Goal: Find contact information: Find contact information

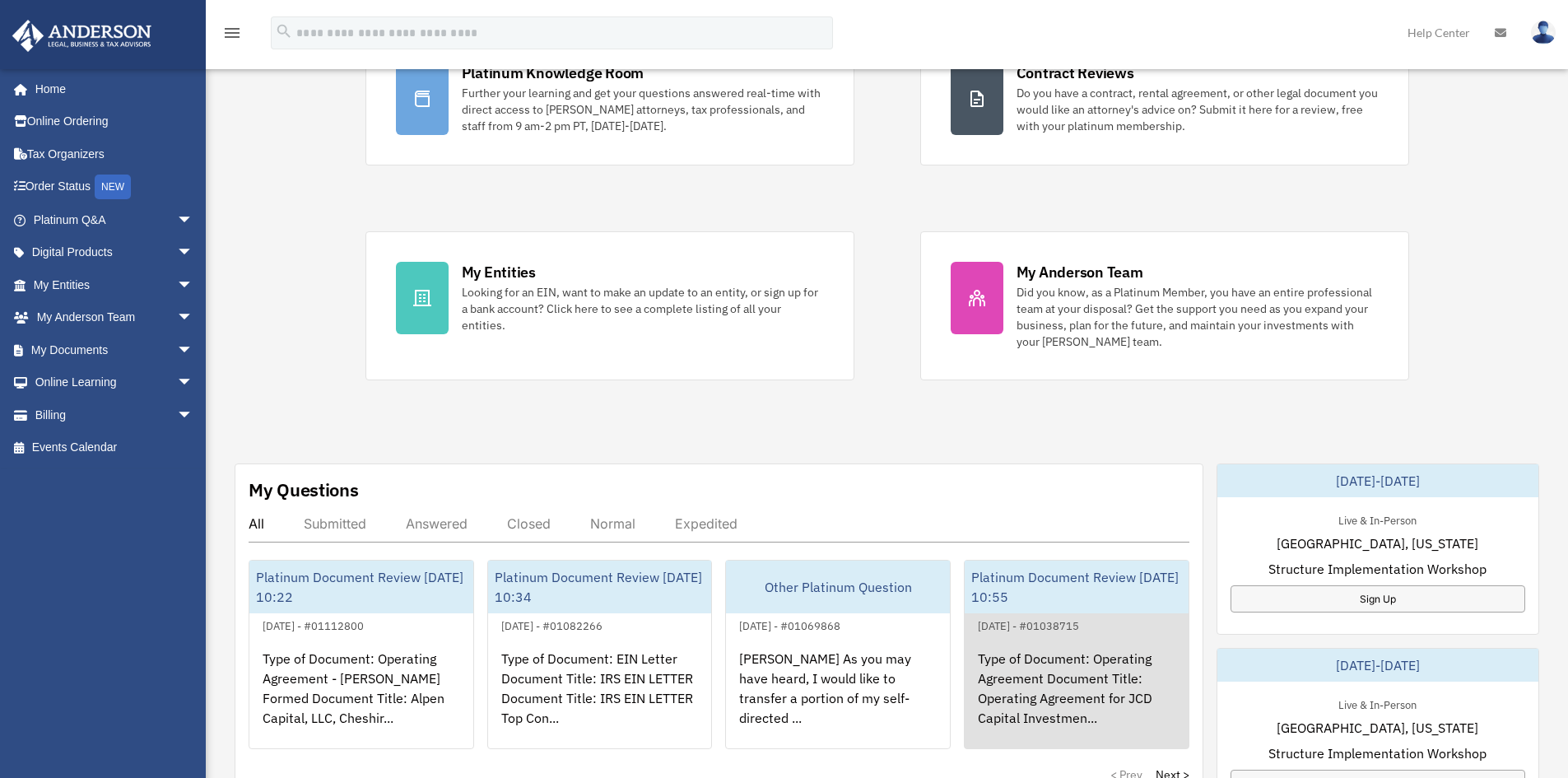
scroll to position [385, 0]
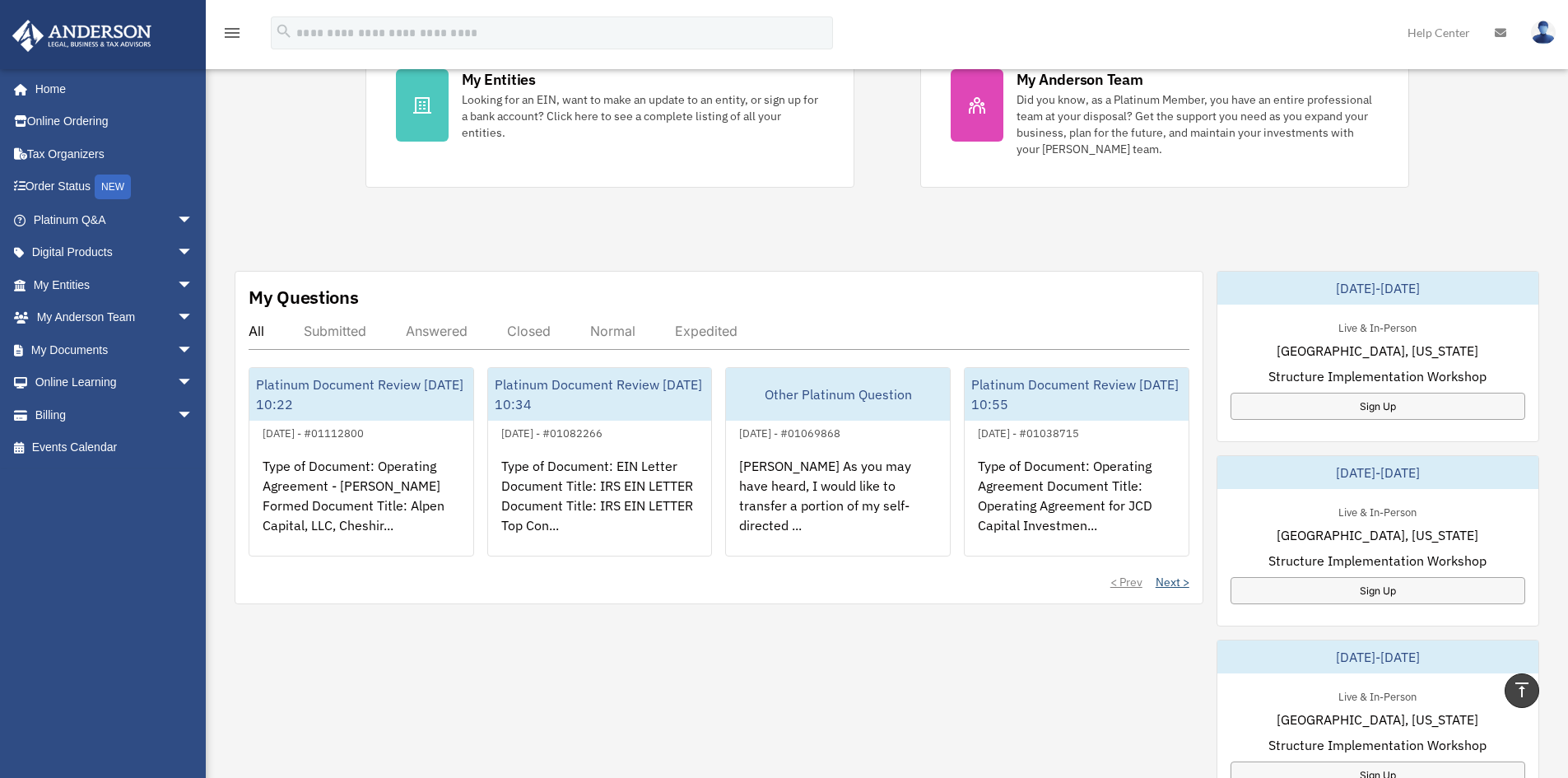
click at [1174, 581] on link "Next >" at bounding box center [1172, 582] width 33 height 17
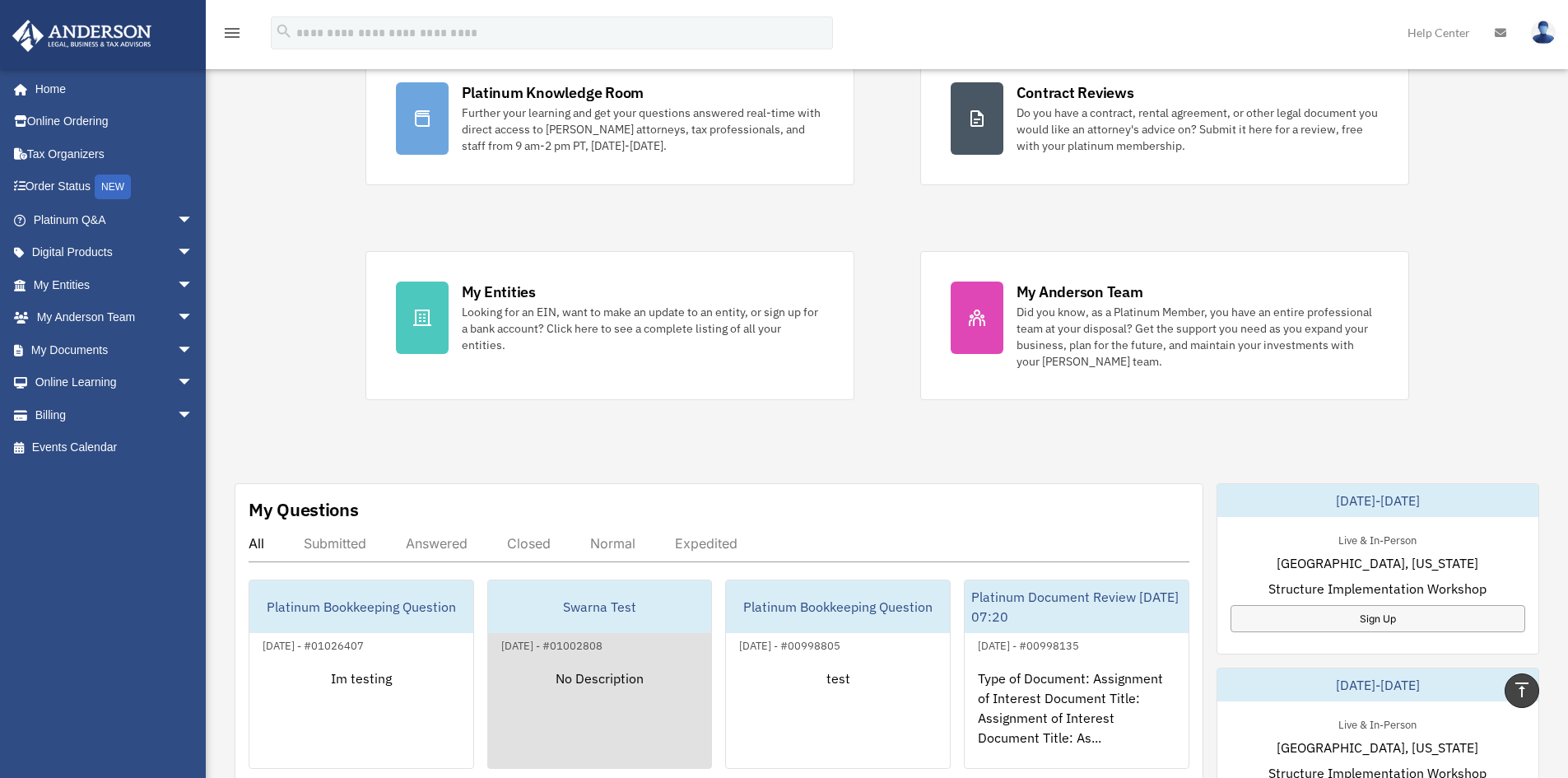
scroll to position [0, 0]
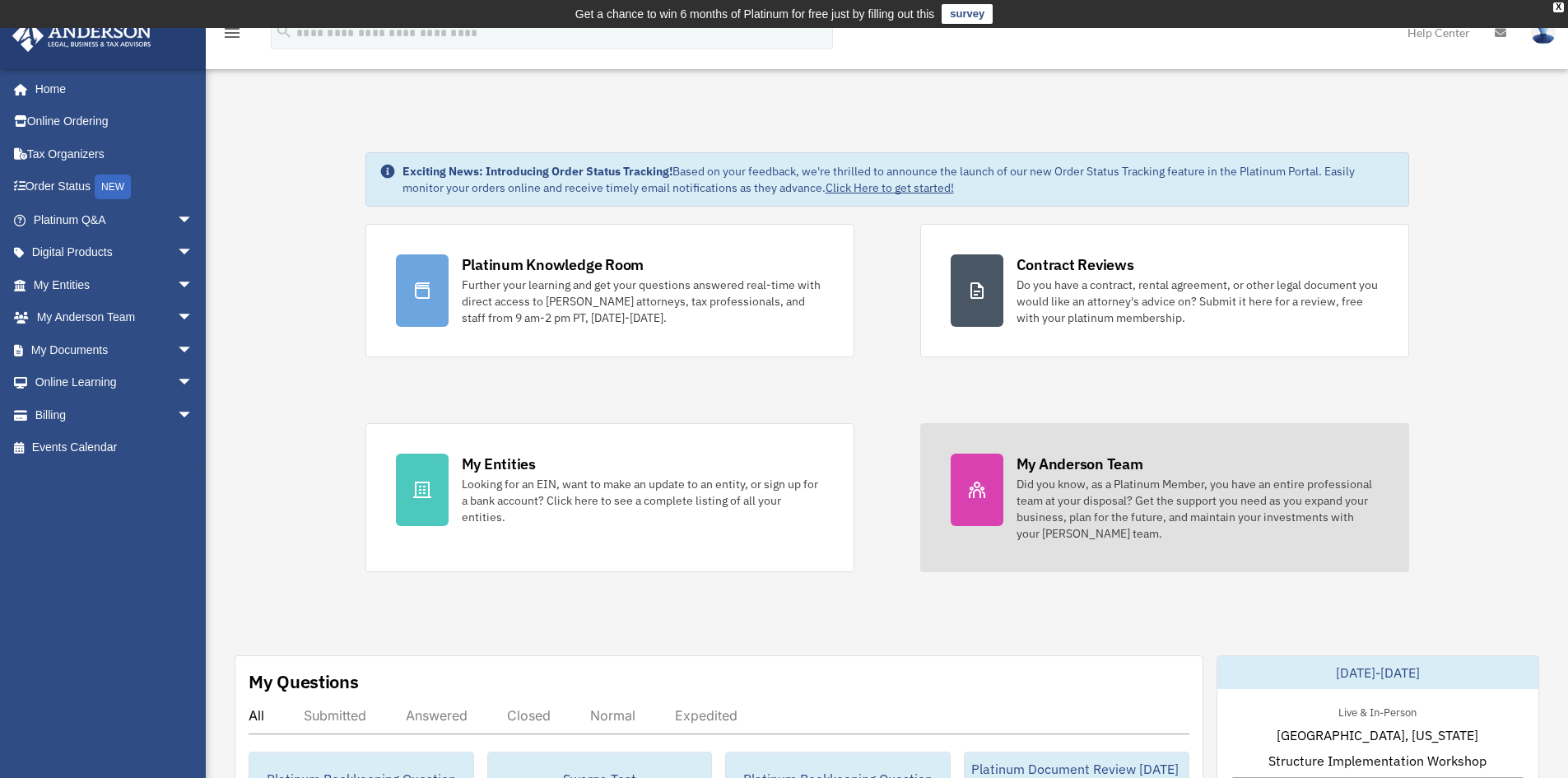
click at [978, 498] on icon at bounding box center [977, 490] width 19 height 19
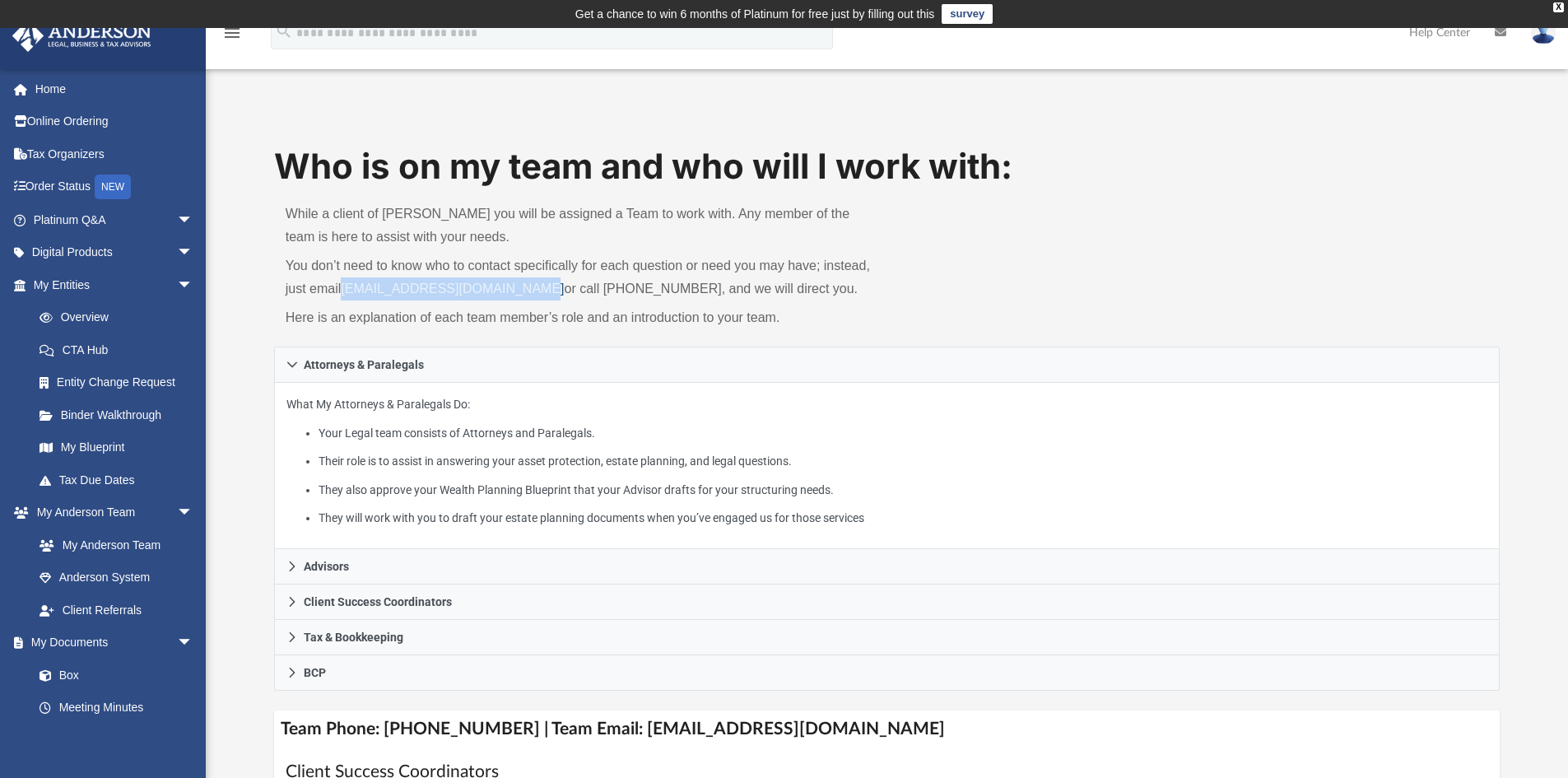
drag, startPoint x: 349, startPoint y: 287, endPoint x: 534, endPoint y: 289, distance: 185.0
click at [534, 289] on p "You don’t need to know who to contact specifically for each question or need yo…" at bounding box center [580, 277] width 590 height 46
drag, startPoint x: 535, startPoint y: 289, endPoint x: 1064, endPoint y: 301, distance: 529.1
click at [1087, 300] on div "Who is on my team and who will I work with: While a client of [PERSON_NAME] you…" at bounding box center [887, 245] width 1226 height 204
drag, startPoint x: 339, startPoint y: 279, endPoint x: 505, endPoint y: 287, distance: 166.2
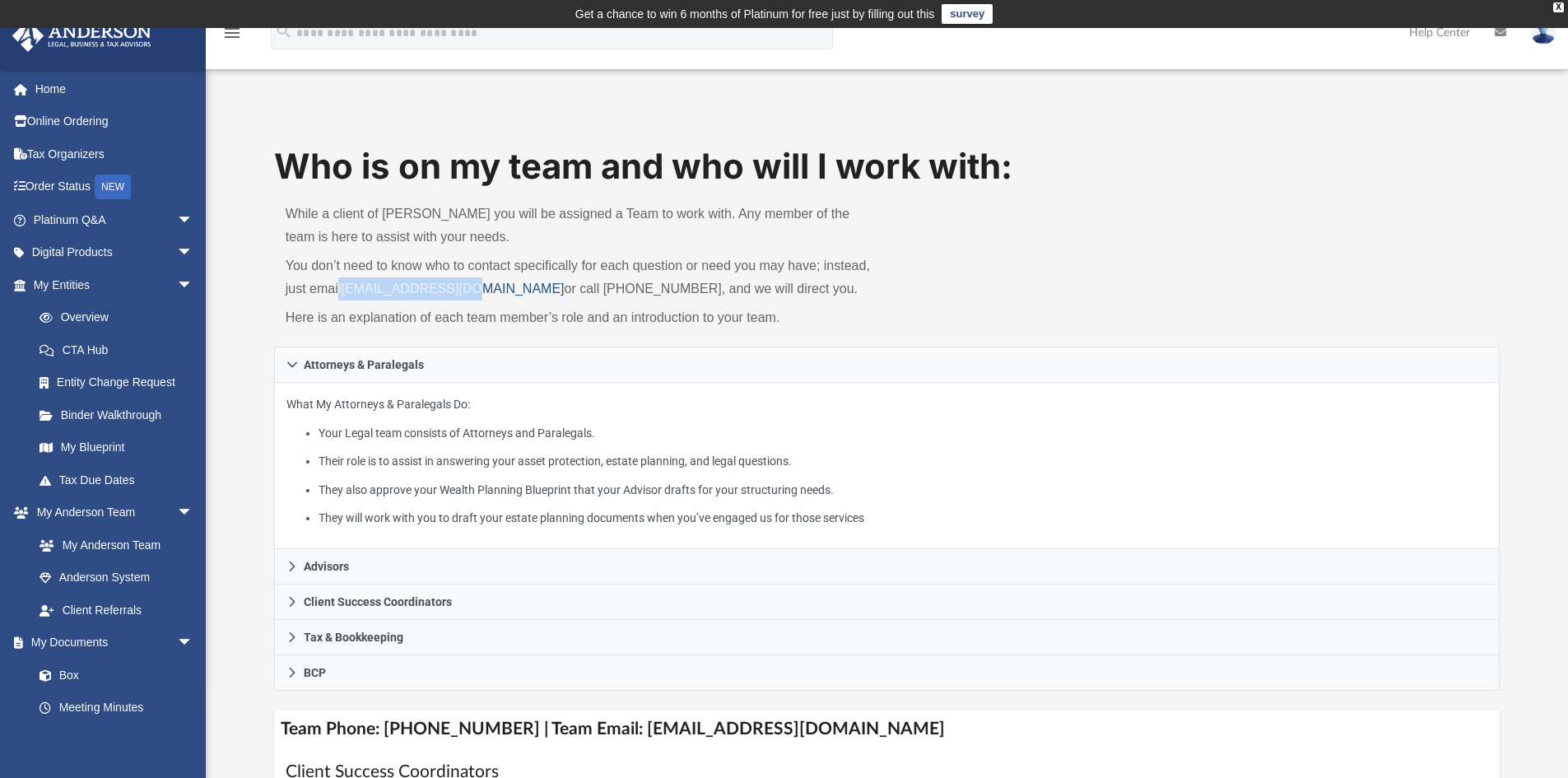
click at [482, 284] on p "You don’t need to know who to contact specifically for each question or need yo…" at bounding box center [580, 277] width 590 height 46
click at [512, 287] on link "[EMAIL_ADDRESS][DOMAIN_NAME]" at bounding box center [452, 288] width 223 height 14
click at [644, 302] on div "While a client of [PERSON_NAME] you will be assigned a Team to work with. Any m…" at bounding box center [581, 269] width 613 height 156
drag, startPoint x: 342, startPoint y: 284, endPoint x: 663, endPoint y: 289, distance: 321.0
click at [663, 289] on p "You don’t need to know who to contact specifically for each question or need yo…" at bounding box center [580, 277] width 590 height 46
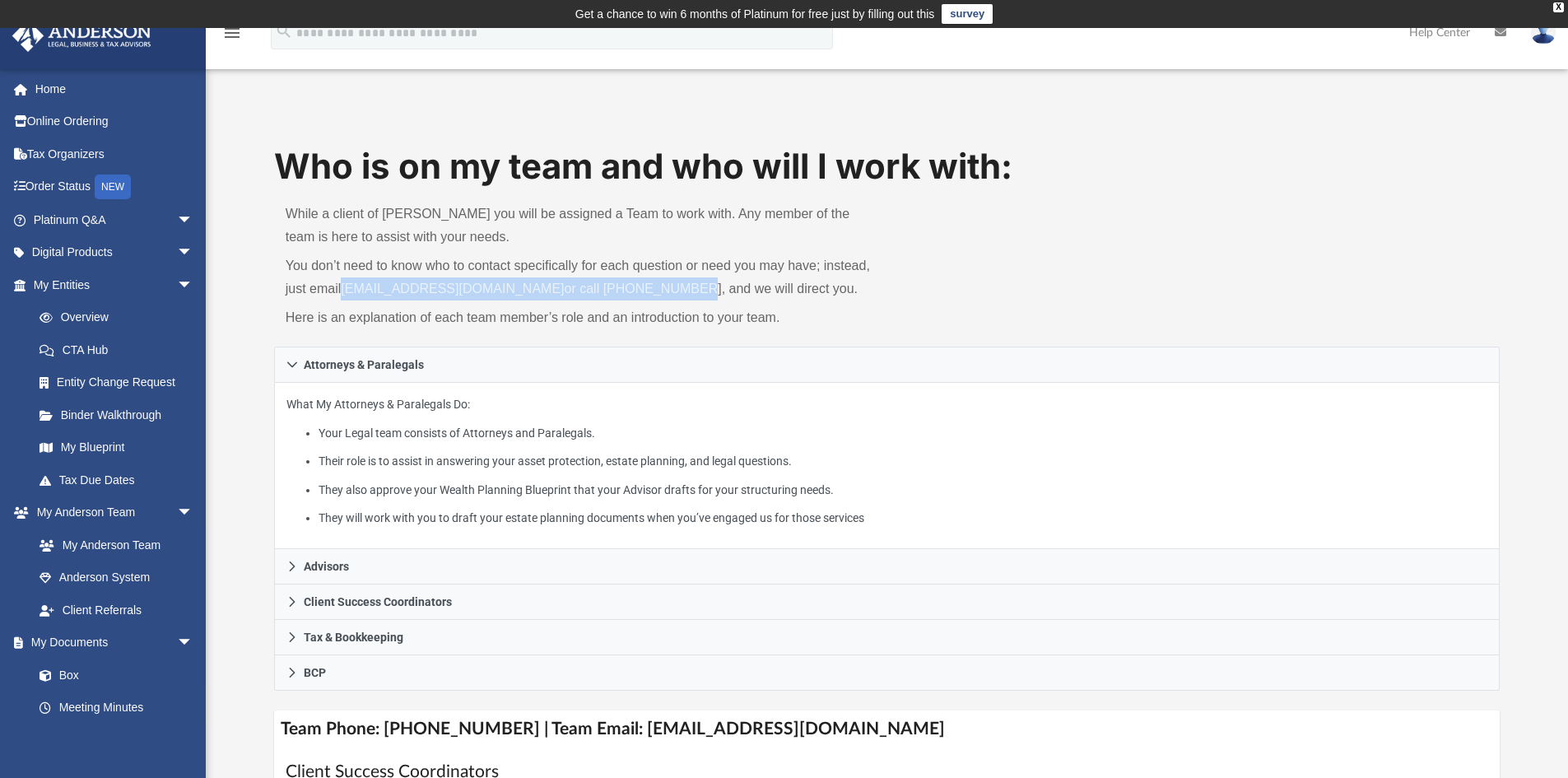
copy p "[EMAIL_ADDRESS][DOMAIN_NAME] or call [PHONE_NUMBER]"
